Goal: Information Seeking & Learning: Find specific page/section

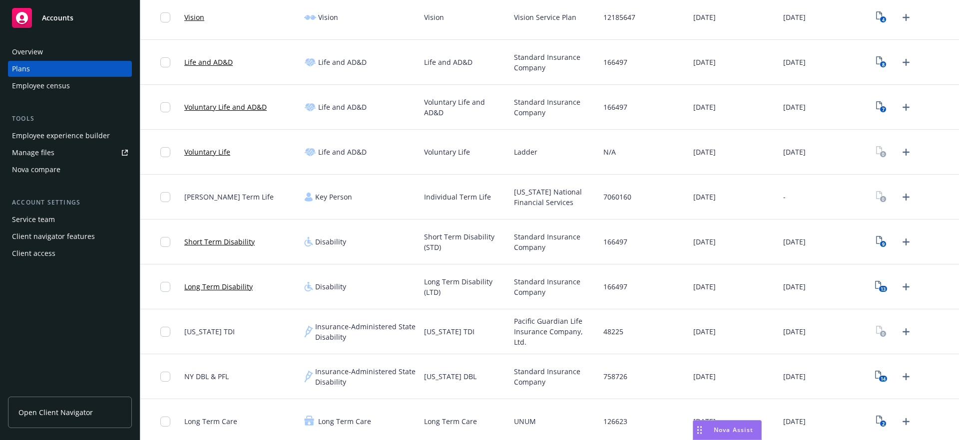
click at [221, 107] on link "Voluntary Life and AD&D" at bounding box center [225, 107] width 82 height 10
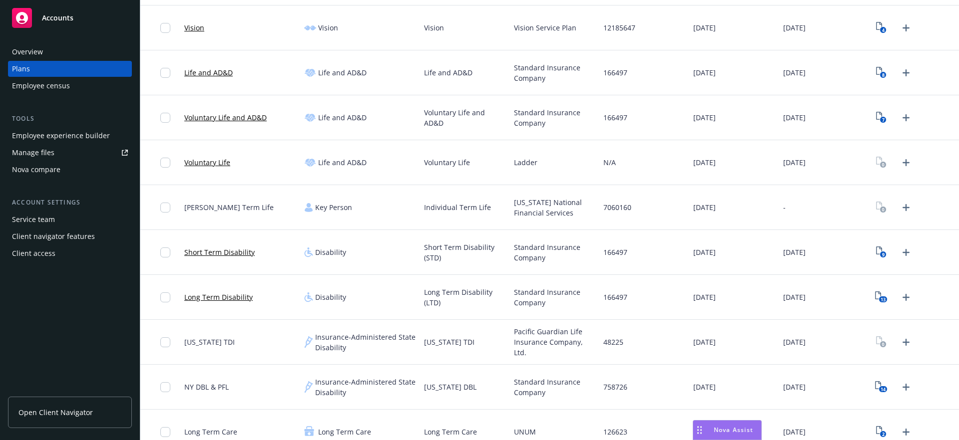
scroll to position [552, 0]
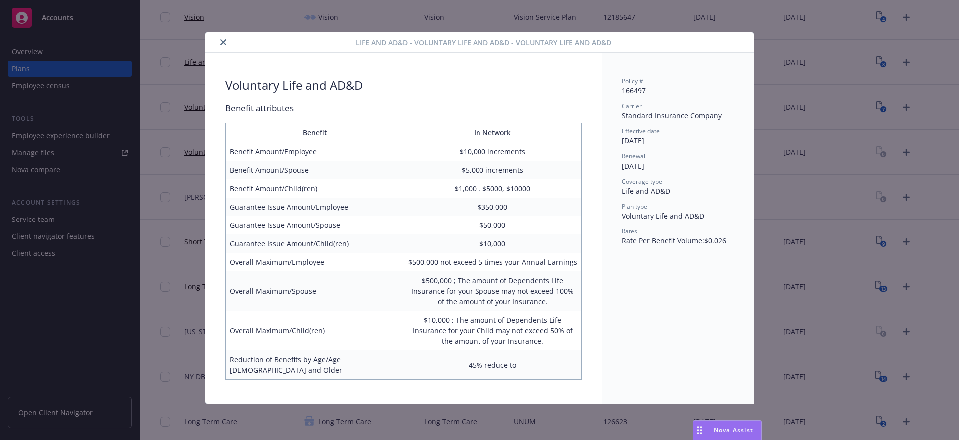
click at [224, 41] on icon "close" at bounding box center [223, 42] width 6 height 6
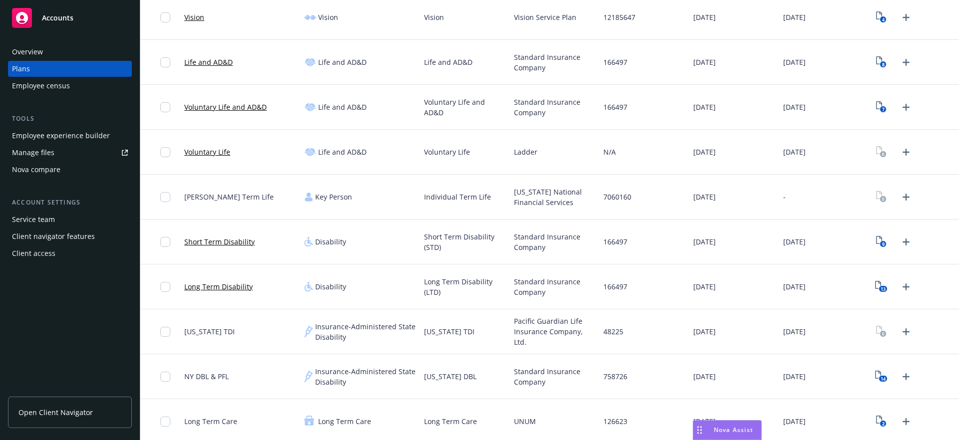
click at [211, 150] on link "Voluntary Life" at bounding box center [207, 152] width 46 height 10
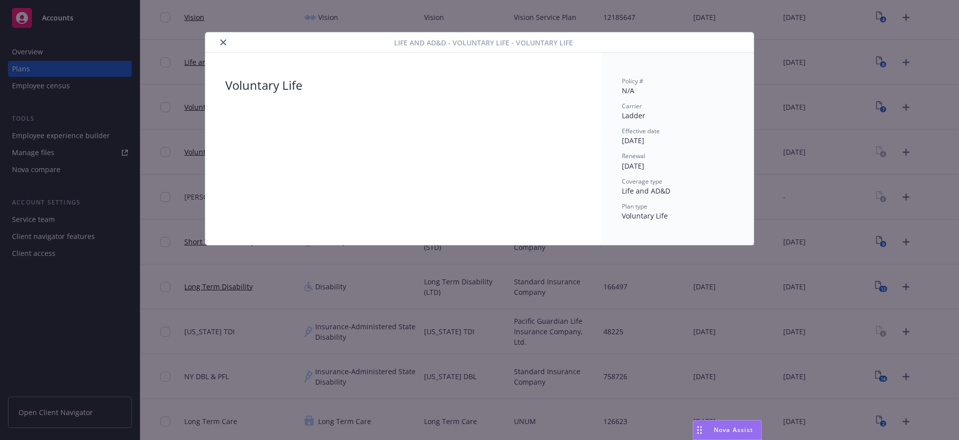
click at [221, 39] on button "close" at bounding box center [223, 42] width 12 height 12
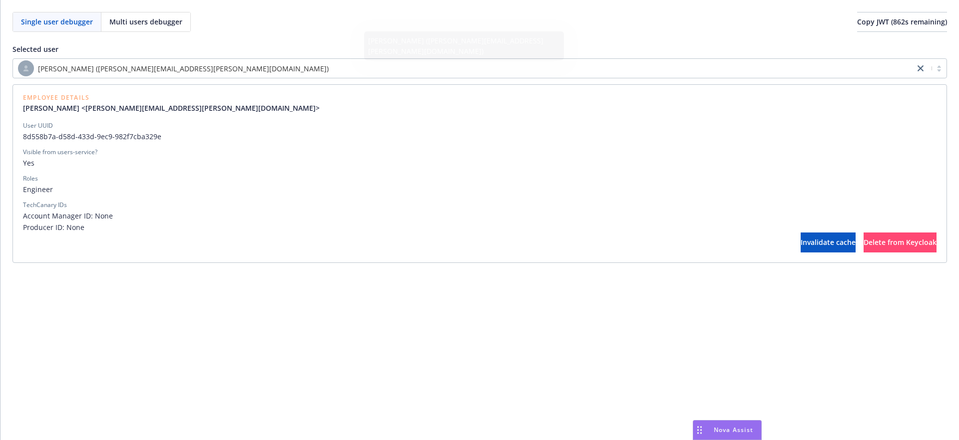
click at [199, 74] on div "[PERSON_NAME] ([PERSON_NAME][EMAIL_ADDRESS][PERSON_NAME][DOMAIN_NAME])" at bounding box center [463, 68] width 891 height 16
click at [214, 70] on div "[PERSON_NAME] ([PERSON_NAME][EMAIL_ADDRESS][PERSON_NAME][DOMAIN_NAME])" at bounding box center [463, 68] width 891 height 16
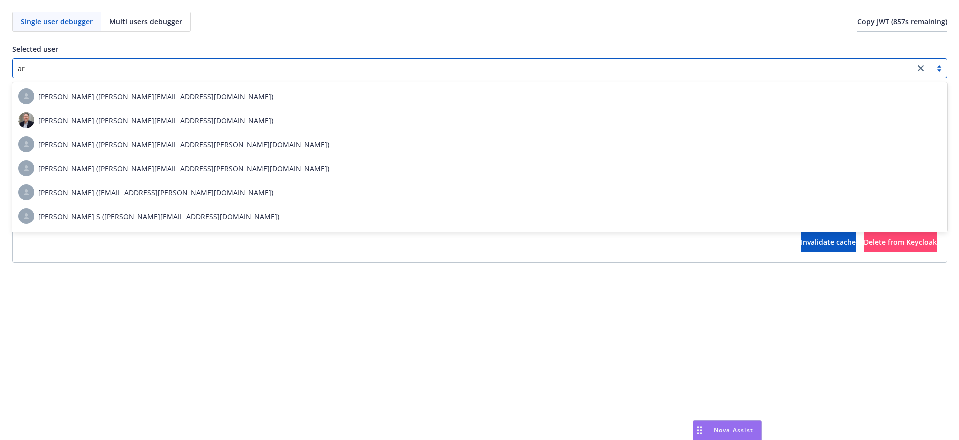
type input "ar"
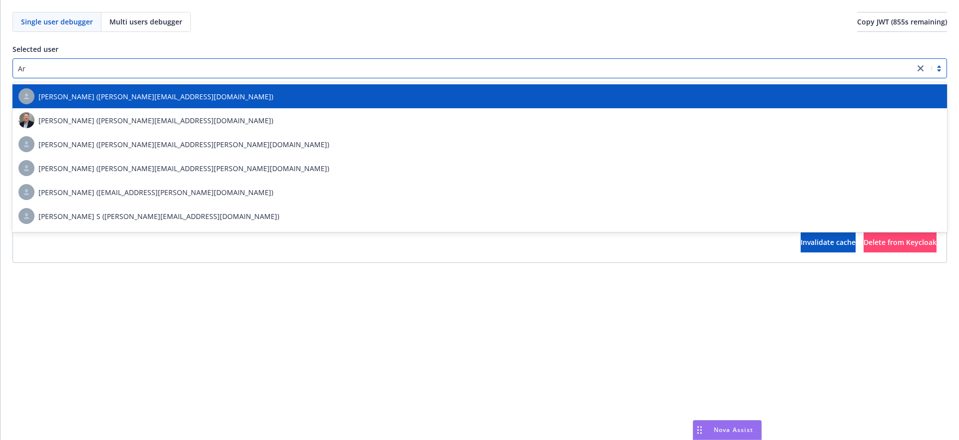
type input "A"
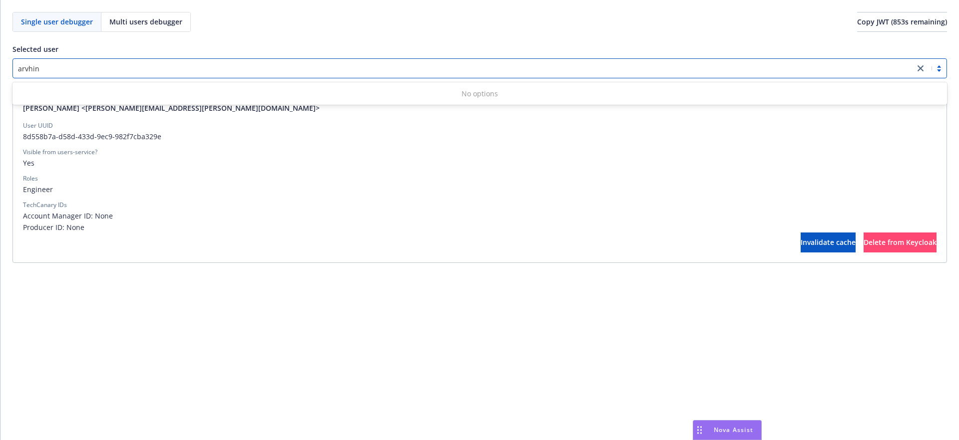
type input "arvhin."
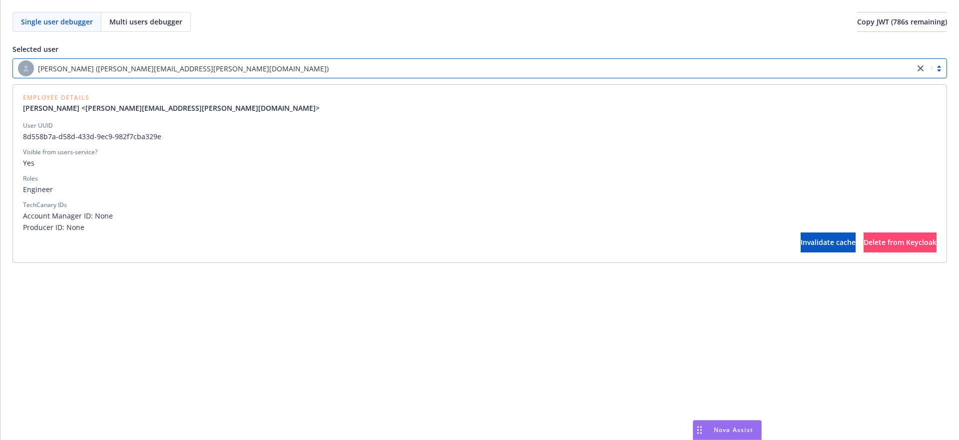
click at [339, 70] on div "[PERSON_NAME] ([PERSON_NAME][EMAIL_ADDRESS][PERSON_NAME][DOMAIN_NAME])" at bounding box center [463, 68] width 891 height 16
type input "a"
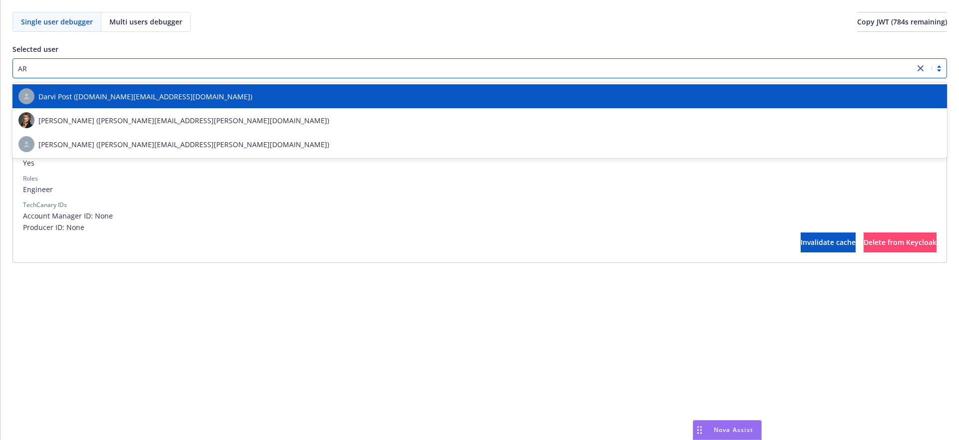
type input "A"
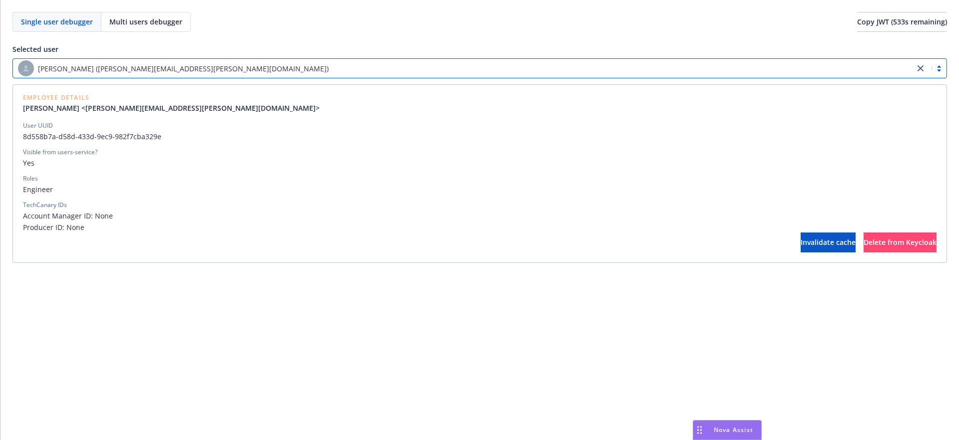
click at [591, 44] on div "Selected user" at bounding box center [479, 49] width 934 height 10
